Goal: Information Seeking & Learning: Learn about a topic

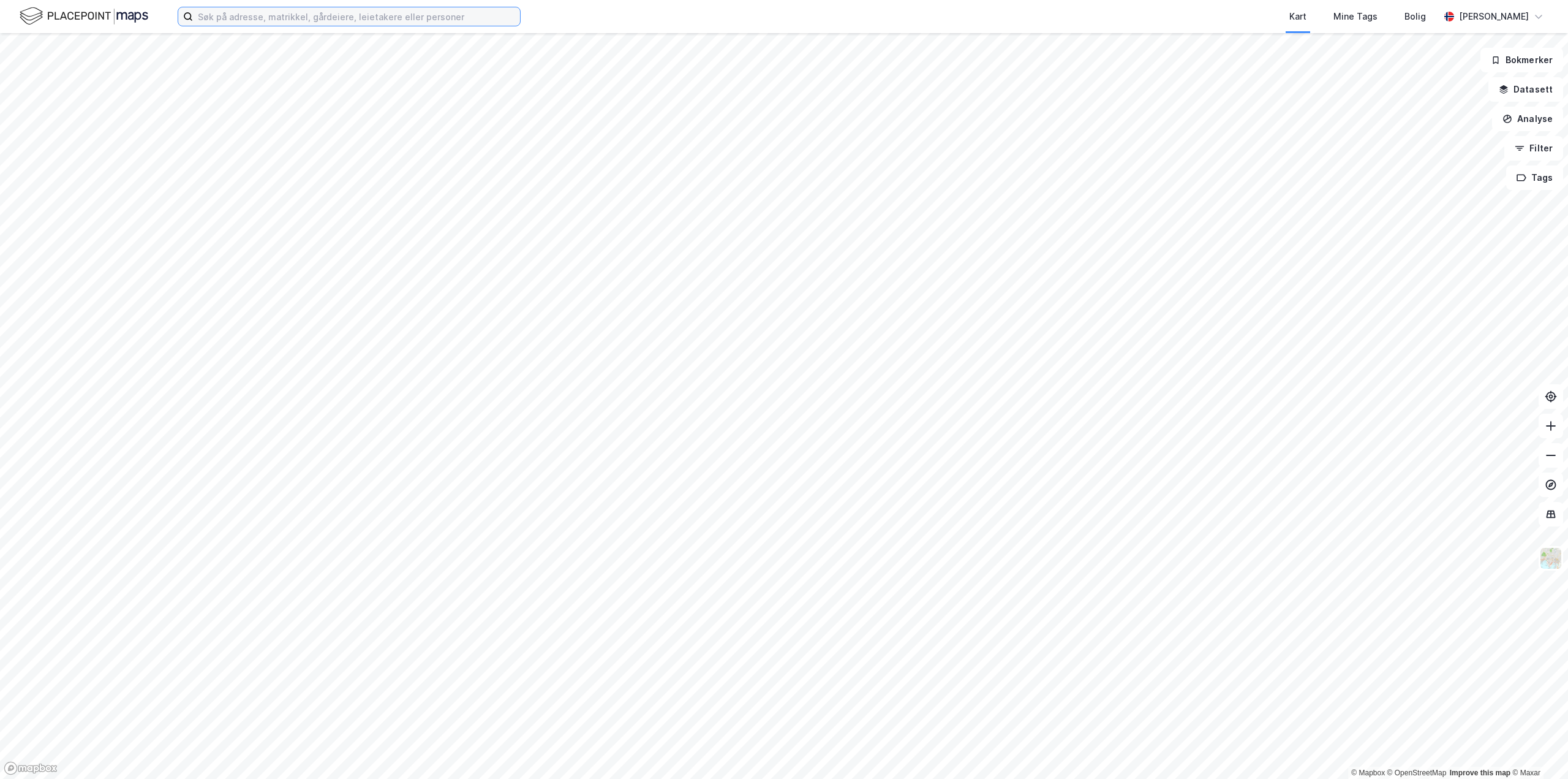
click at [284, 15] on input at bounding box center [356, 17] width 327 height 19
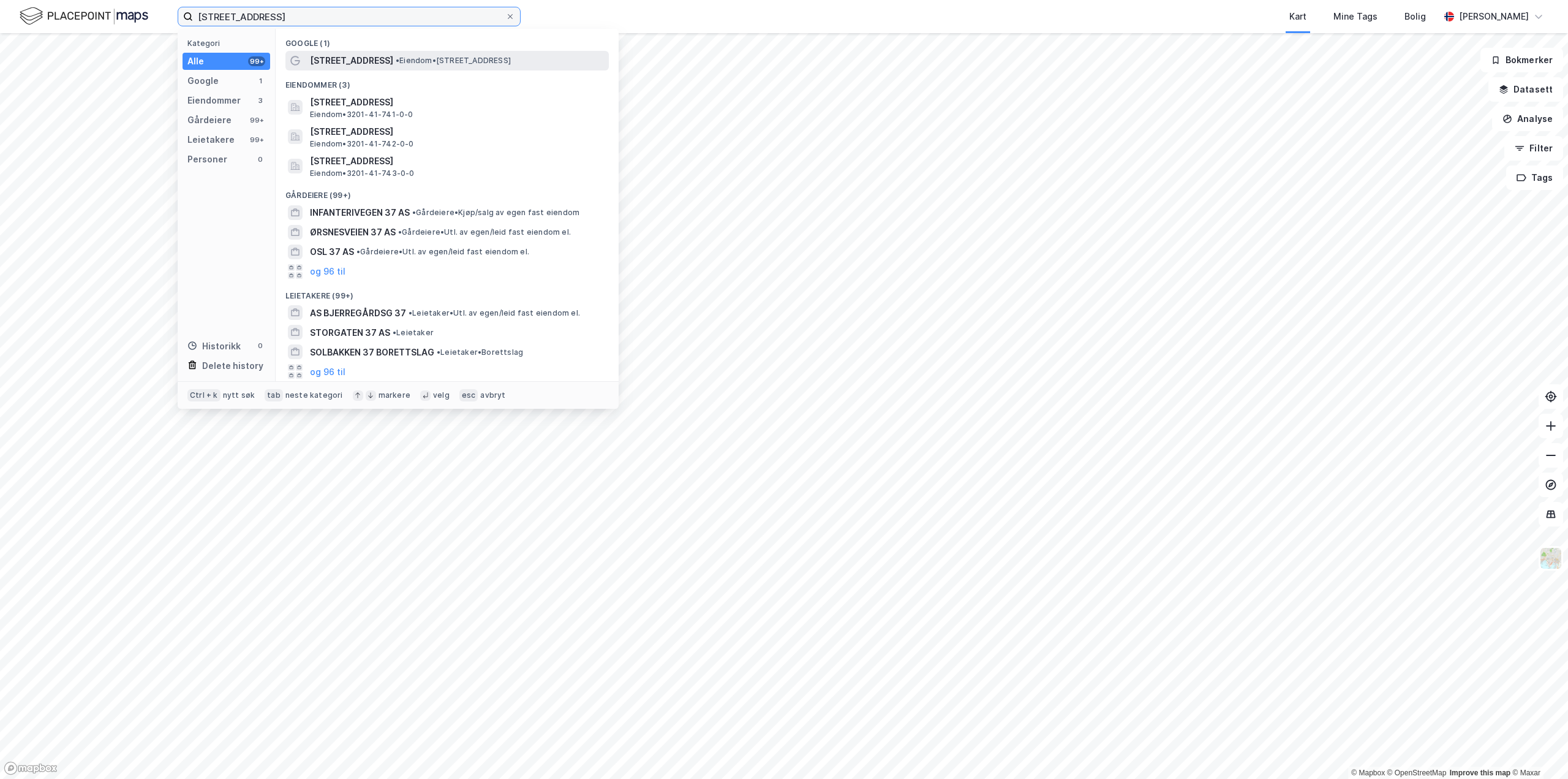
type input "[STREET_ADDRESS]"
click at [411, 62] on span "• Eiendom • [STREET_ADDRESS]" at bounding box center [453, 61] width 115 height 10
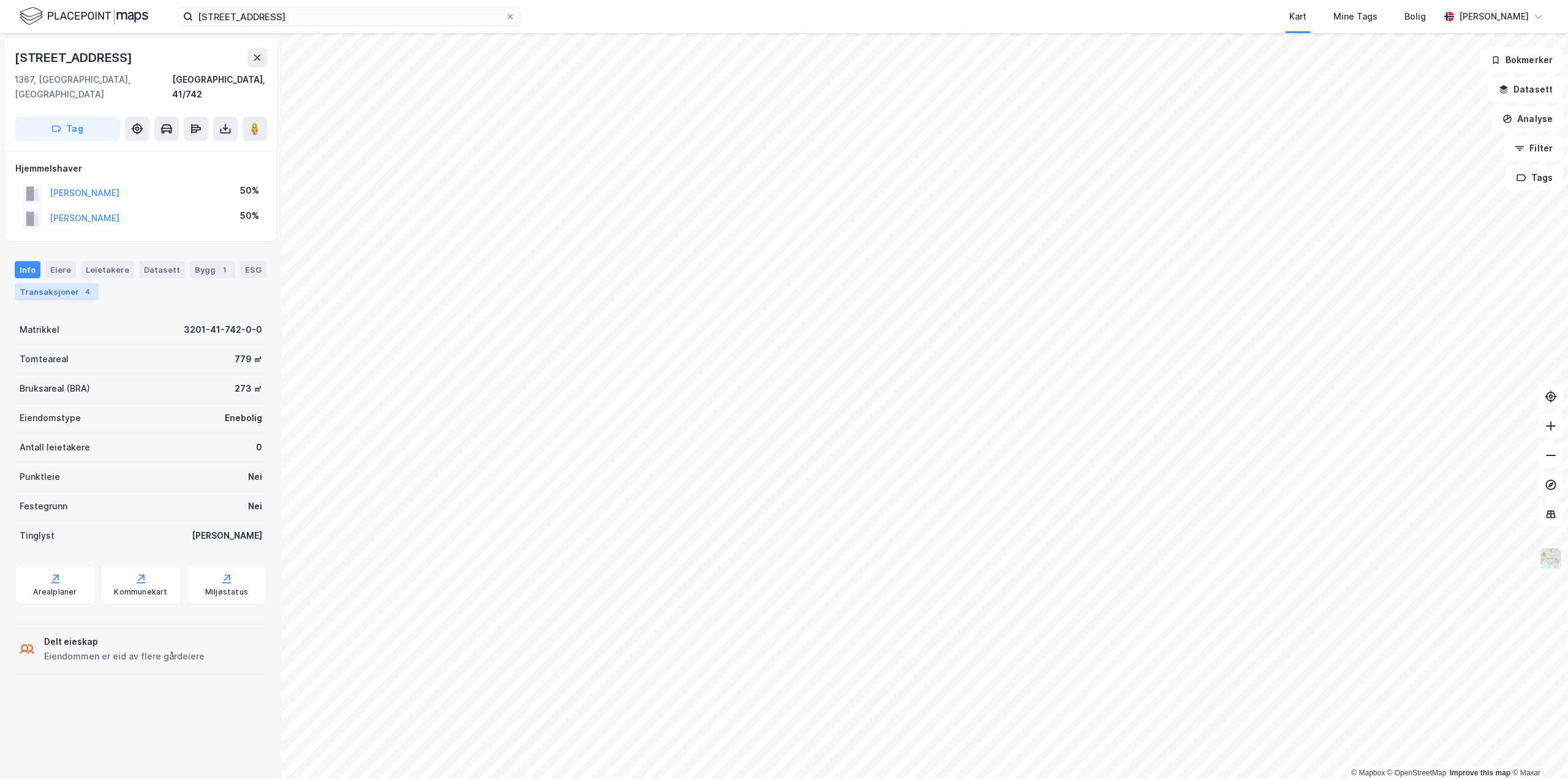
click at [66, 283] on div "Transaksjoner 4" at bounding box center [56, 291] width 84 height 17
